Goal: Task Accomplishment & Management: Manage account settings

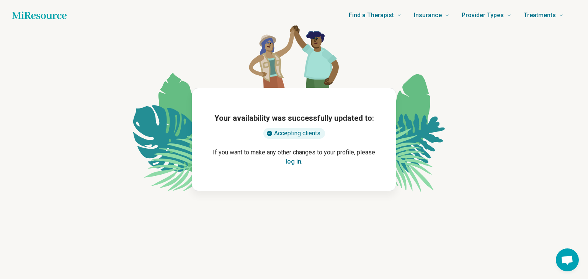
click at [297, 163] on button "log in" at bounding box center [294, 161] width 16 height 9
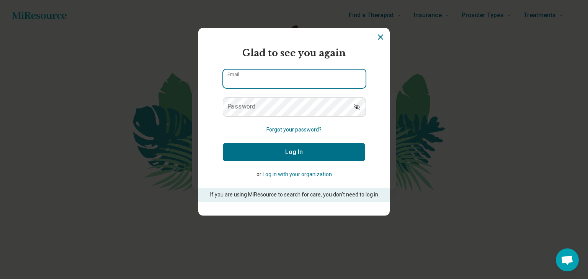
type input "**********"
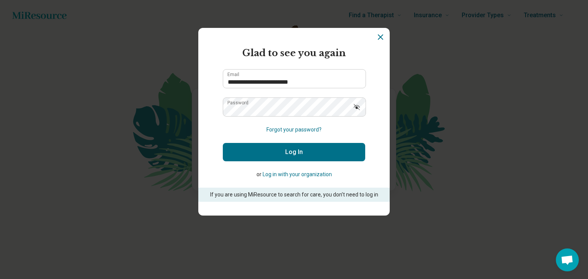
click at [357, 107] on icon "Show password" at bounding box center [357, 107] width 8 height 8
click at [357, 107] on icon "Hide password" at bounding box center [357, 107] width 6 height 4
click at [315, 157] on button "Log In" at bounding box center [294, 152] width 142 height 18
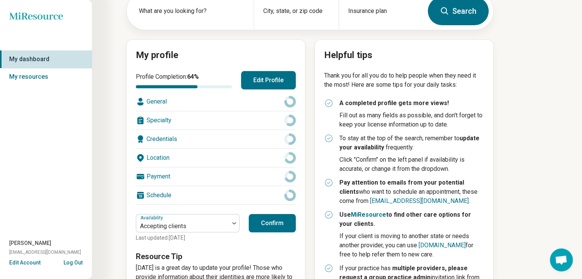
scroll to position [54, 0]
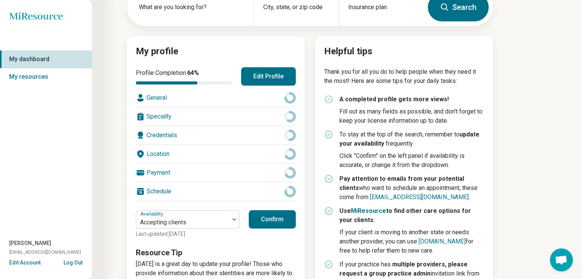
click at [162, 98] on div "General" at bounding box center [216, 98] width 160 height 18
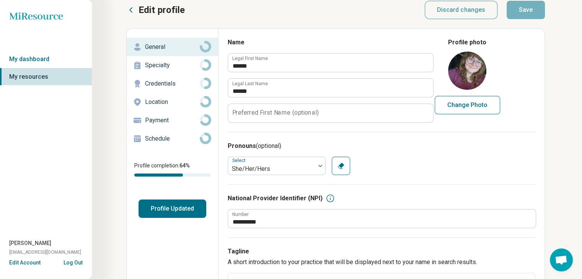
scroll to position [9, 0]
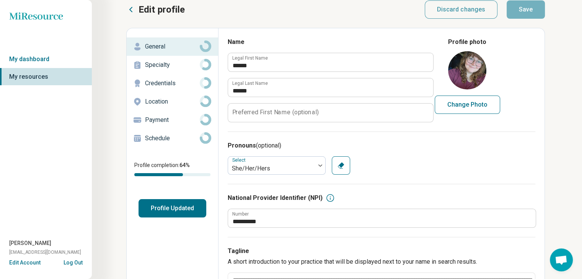
click at [469, 77] on img at bounding box center [467, 70] width 38 height 38
click at [452, 101] on button "Change Photo" at bounding box center [467, 105] width 65 height 18
type input "**********"
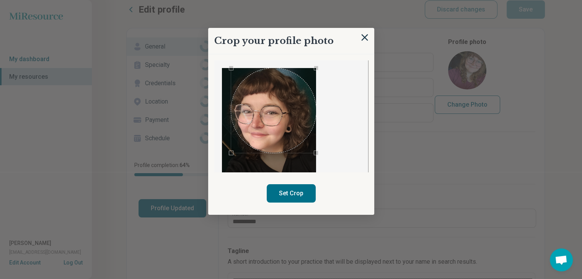
click at [338, 207] on div "Crop your profile photo Set Crop" at bounding box center [291, 121] width 166 height 187
click at [257, 139] on div "Use the arrow keys to move the crop selection area" at bounding box center [264, 114] width 85 height 85
click at [266, 134] on div "Use the arrow keys to move the crop selection area" at bounding box center [267, 114] width 85 height 85
click at [342, 61] on div at bounding box center [291, 116] width 154 height 112
click at [324, 194] on div "Crop your profile photo Set Crop" at bounding box center [291, 121] width 166 height 187
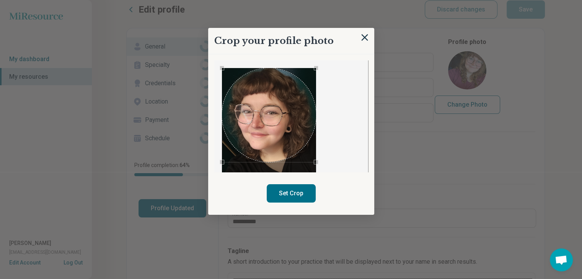
click at [433, 38] on div "Crop your profile photo Set Crop" at bounding box center [484, 38] width 103 height 0
click at [297, 118] on div "Use the arrow keys to move the crop selection area" at bounding box center [269, 119] width 94 height 94
click at [296, 115] on div "Use the arrow keys to move the crop selection area" at bounding box center [269, 115] width 94 height 94
click at [294, 190] on button "Set Crop" at bounding box center [291, 194] width 49 height 18
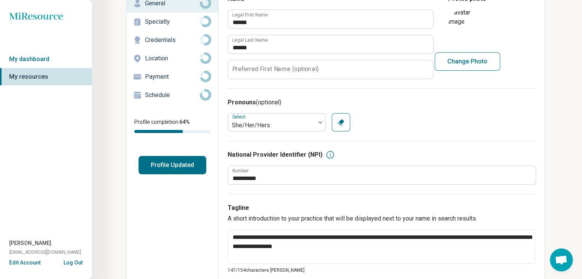
scroll to position [0, 0]
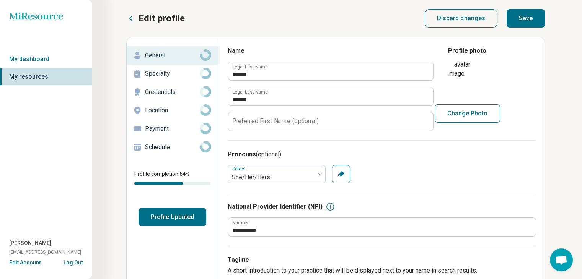
click at [187, 76] on p "Specialty" at bounding box center [172, 73] width 55 height 9
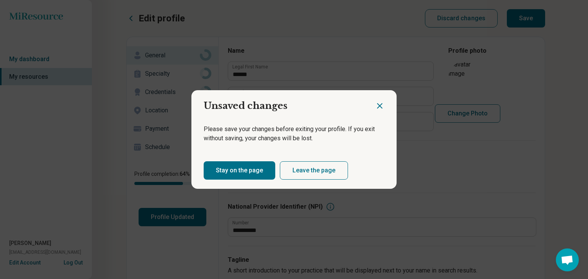
click at [260, 168] on button "Stay on the page" at bounding box center [240, 171] width 72 height 18
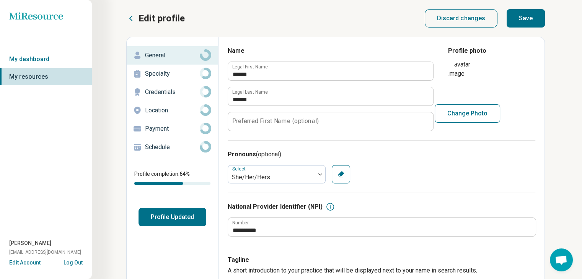
click at [519, 17] on button "Save" at bounding box center [526, 18] width 38 height 18
click at [174, 76] on p "Specialty" at bounding box center [172, 73] width 55 height 9
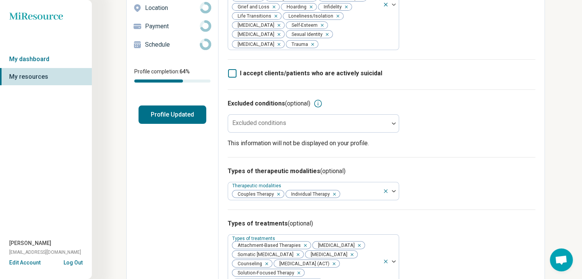
scroll to position [104, 0]
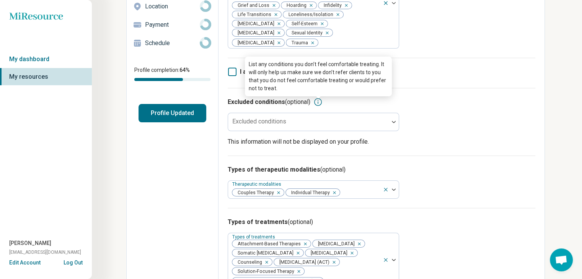
click at [318, 103] on icon at bounding box center [318, 102] width 9 height 9
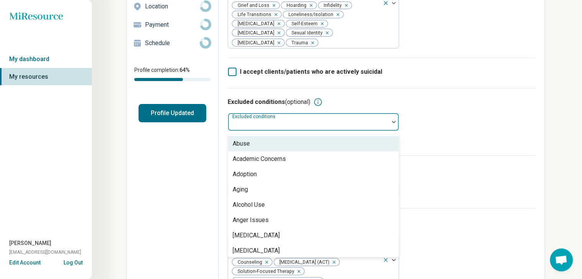
click at [350, 124] on div at bounding box center [308, 125] width 155 height 11
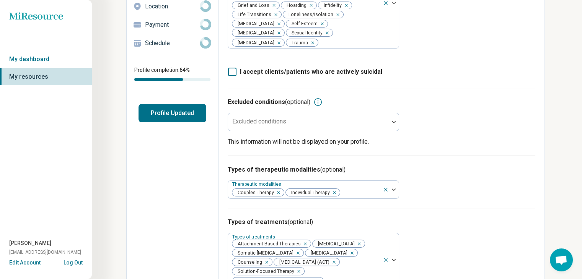
click at [429, 123] on div "Excluded conditions (optional) Excluded conditions This information will not be…" at bounding box center [382, 122] width 308 height 68
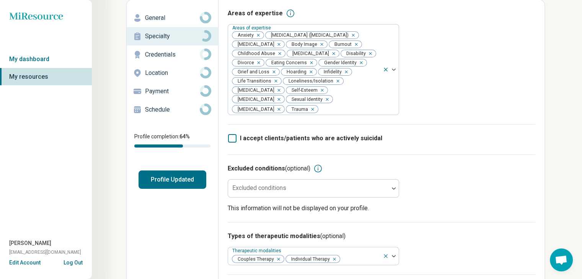
scroll to position [0, 0]
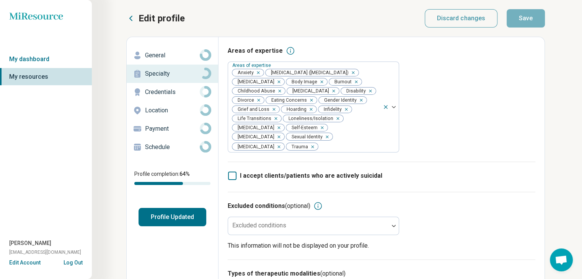
click at [193, 93] on p "Credentials" at bounding box center [172, 92] width 55 height 9
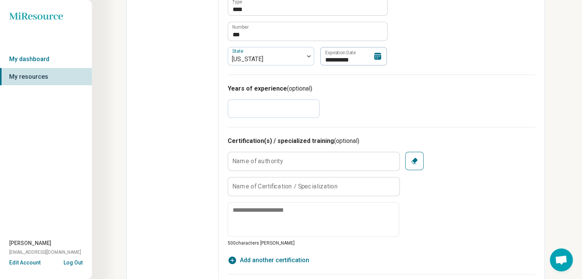
scroll to position [341, 0]
click at [272, 114] on input "*" at bounding box center [274, 108] width 92 height 18
type textarea "*"
type input "*"
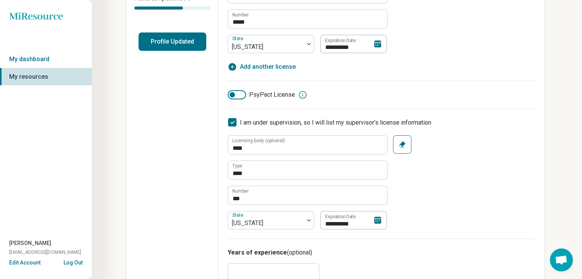
scroll to position [0, 0]
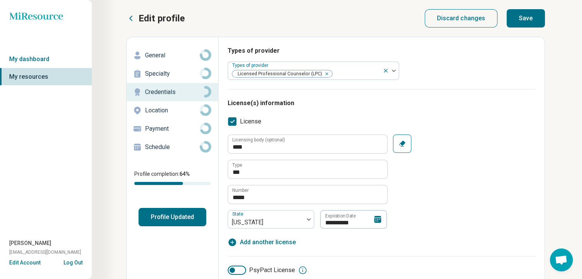
click at [150, 147] on p "Schedule" at bounding box center [172, 147] width 55 height 9
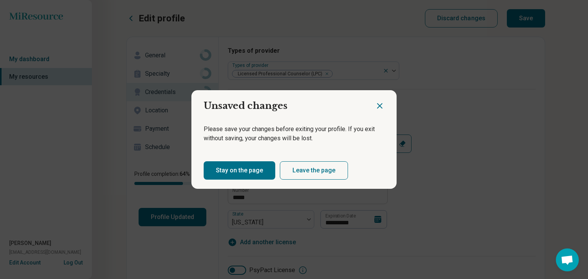
click at [292, 173] on button "Leave the page" at bounding box center [314, 171] width 68 height 18
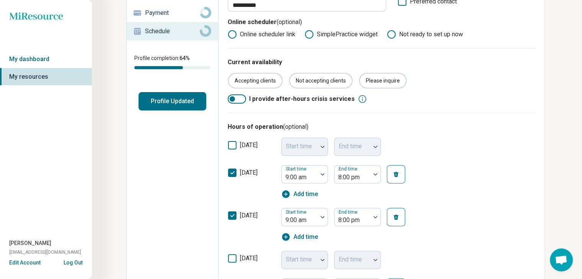
scroll to position [118, 0]
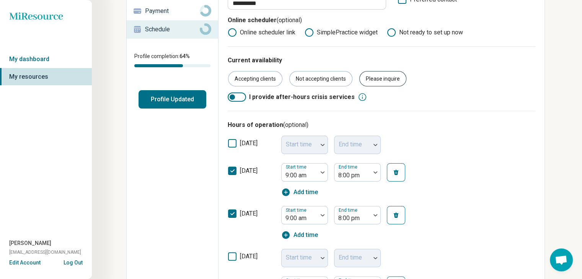
click at [384, 78] on div "Please inquire" at bounding box center [382, 78] width 47 height 15
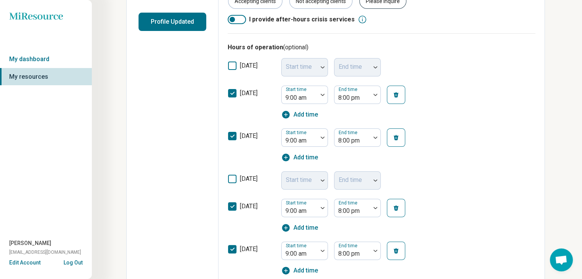
scroll to position [196, 0]
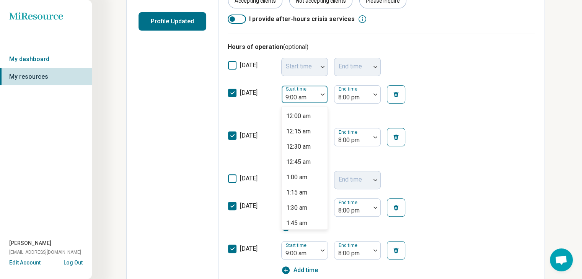
click at [321, 97] on div at bounding box center [323, 95] width 10 height 18
click at [309, 164] on div "10:00 am" at bounding box center [298, 160] width 24 height 9
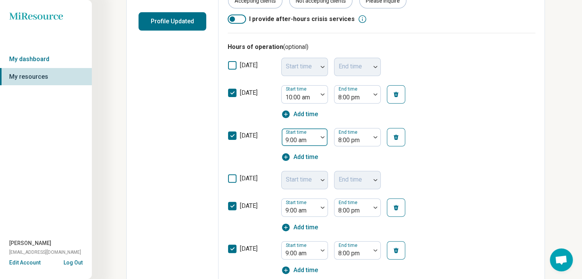
click at [325, 137] on div at bounding box center [323, 137] width 10 height 2
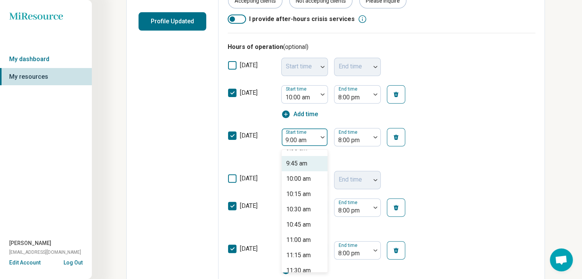
scroll to position [598, 0]
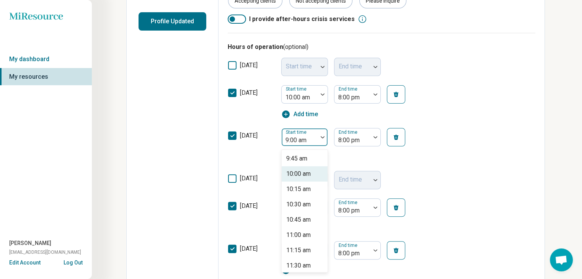
click at [312, 170] on div "10:00 am" at bounding box center [305, 174] width 46 height 15
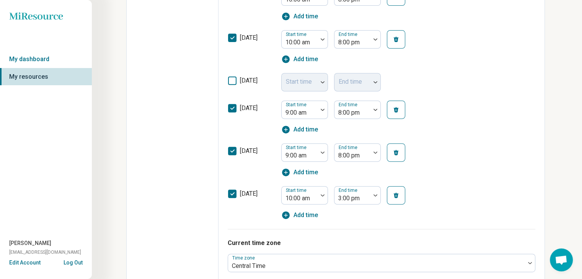
scroll to position [297, 0]
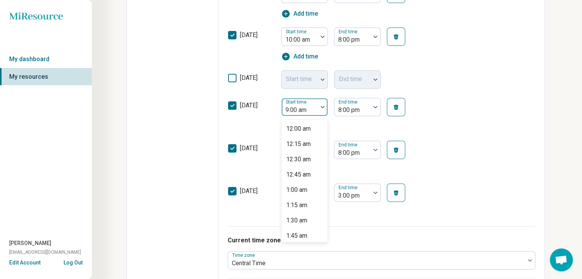
click at [322, 114] on div at bounding box center [323, 107] width 10 height 18
click at [312, 176] on div "10:00 am" at bounding box center [305, 174] width 46 height 15
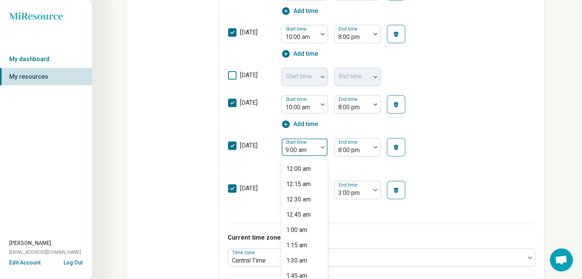
scroll to position [305, 0]
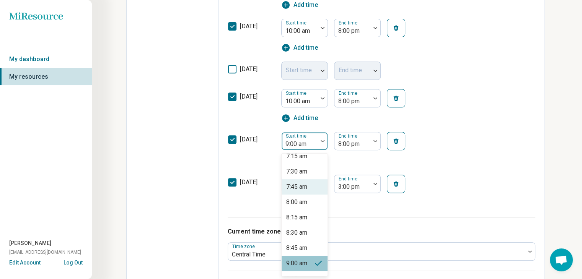
drag, startPoint x: 320, startPoint y: 146, endPoint x: 315, endPoint y: 196, distance: 50.4
click at [315, 150] on div "80 results available. Use Up and Down to choose options, press Enter to select …" at bounding box center [304, 141] width 47 height 18
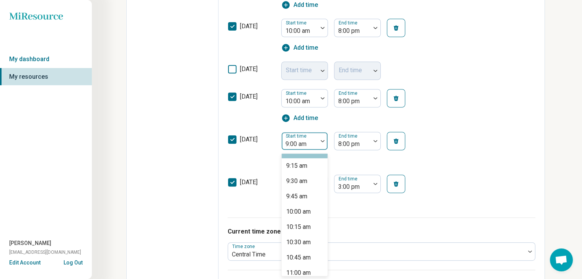
scroll to position [565, 0]
click at [312, 212] on div "10:00 am" at bounding box center [305, 210] width 46 height 15
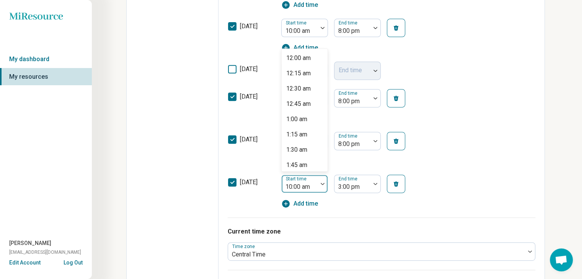
click at [318, 184] on div at bounding box center [323, 184] width 10 height 2
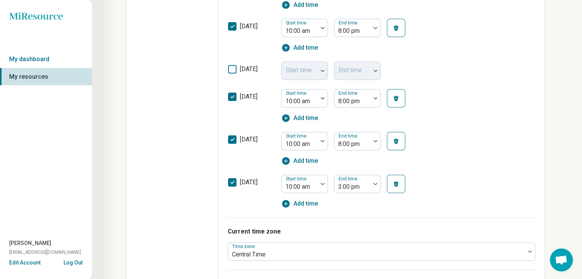
click at [340, 217] on div "Hours of operation (optional) [DATE] Start time End time [DATE] Start time 10:0…" at bounding box center [382, 70] width 308 height 294
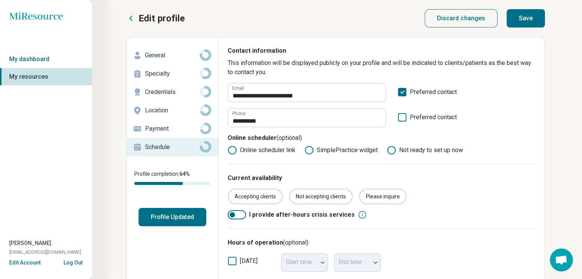
scroll to position [0, 0]
click at [523, 16] on button "Save" at bounding box center [526, 18] width 38 height 18
click at [170, 223] on button "Profile Updated" at bounding box center [173, 217] width 68 height 18
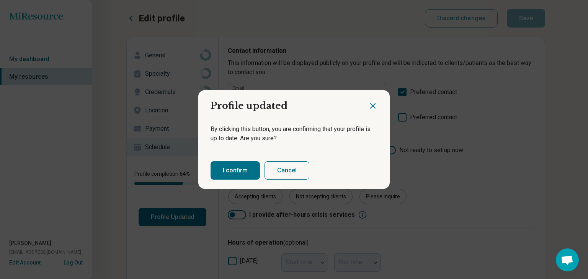
click at [234, 166] on button "I confirm" at bounding box center [235, 171] width 49 height 18
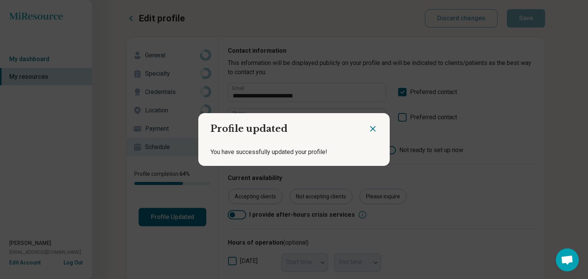
click at [368, 132] on icon "Close dialog" at bounding box center [372, 128] width 9 height 9
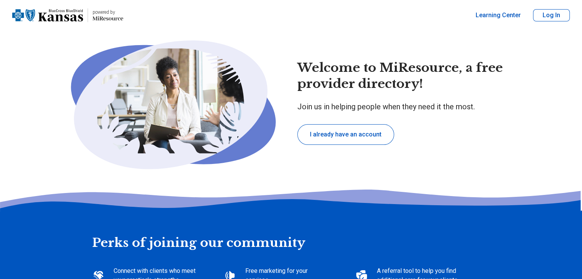
type textarea "*"
click at [562, 16] on button "Log In" at bounding box center [551, 15] width 37 height 12
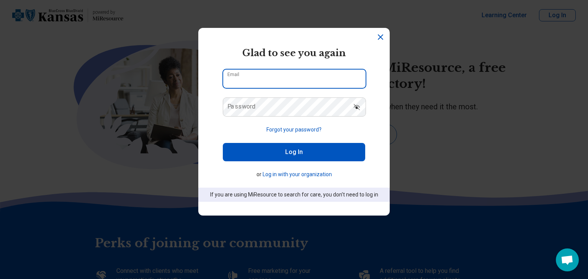
type input "**********"
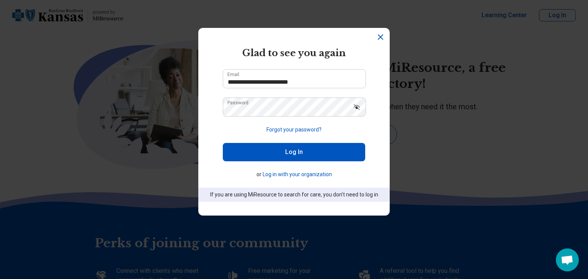
click at [300, 158] on button "Log In" at bounding box center [294, 152] width 142 height 18
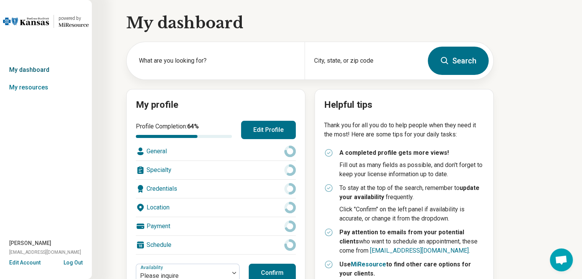
click at [38, 70] on link "My dashboard" at bounding box center [46, 70] width 92 height 18
click at [35, 86] on link "My resources" at bounding box center [46, 88] width 92 height 18
